Goal: Task Accomplishment & Management: Manage account settings

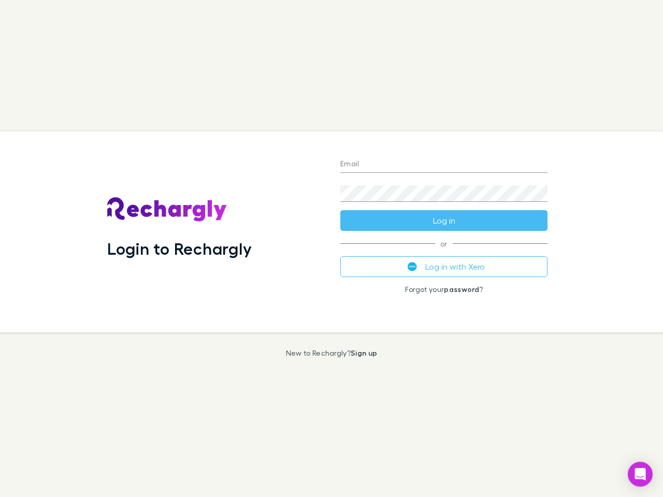
click at [331, 248] on div "Login to Rechargly" at bounding box center [215, 231] width 233 height 201
click at [444, 165] on input "Email" at bounding box center [443, 164] width 207 height 17
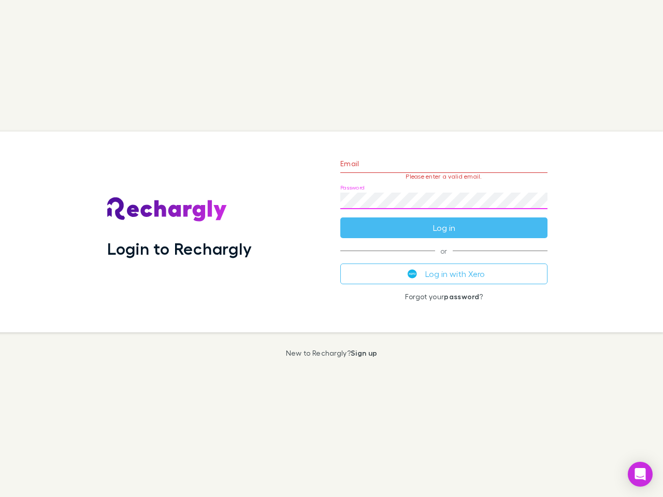
click at [444, 221] on form "Email Please enter a valid email. Password Log in" at bounding box center [443, 193] width 207 height 90
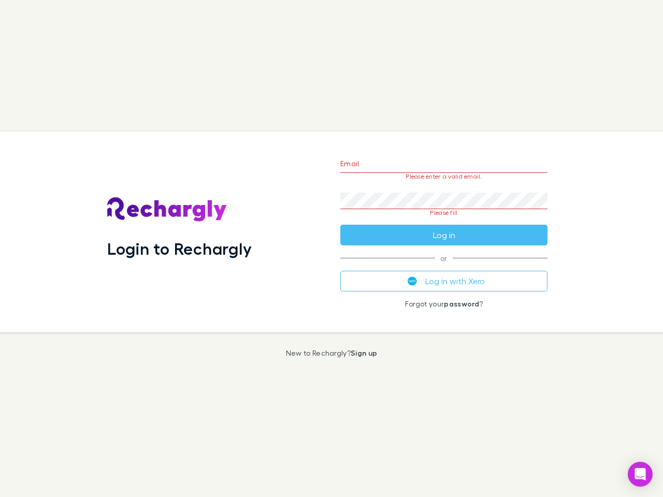
click at [444, 267] on div "Email Please enter a valid email. Password Please fill Log in or Log in with Xe…" at bounding box center [444, 231] width 224 height 201
click at [640, 474] on icon "Open Intercom Messenger" at bounding box center [640, 474] width 11 height 12
